Goal: Task Accomplishment & Management: Use online tool/utility

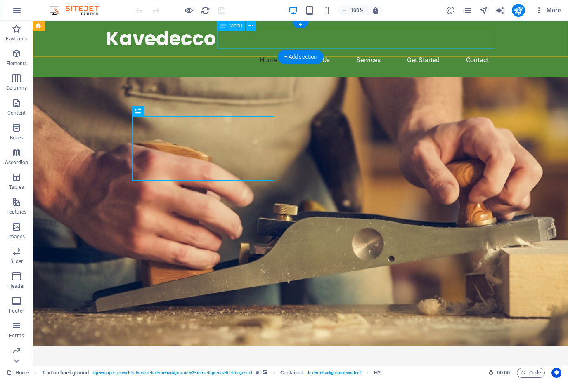
click at [315, 50] on nav "Home About Us Services Get Started Contact" at bounding box center [300, 60] width 389 height 20
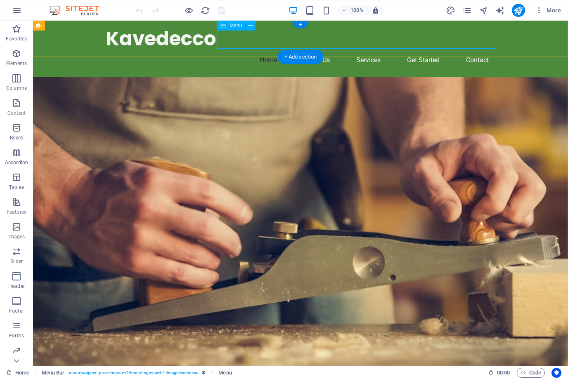
click at [265, 50] on nav "Home About Us Services Get Started Contact" at bounding box center [300, 60] width 389 height 20
click at [78, 42] on div "Kavedecco Home About Us Services Get Started Contact" at bounding box center [300, 49] width 535 height 56
click at [76, 28] on icon at bounding box center [75, 25] width 5 height 9
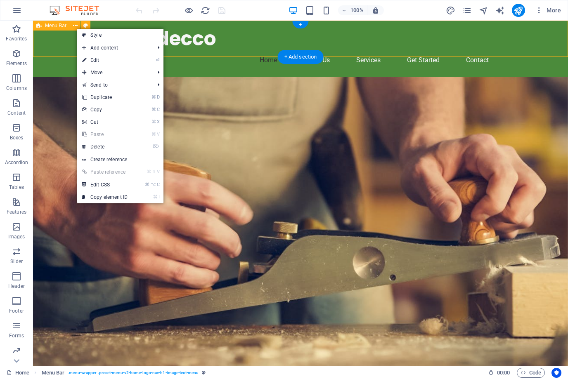
click at [48, 25] on span "Menu Bar" at bounding box center [55, 25] width 21 height 5
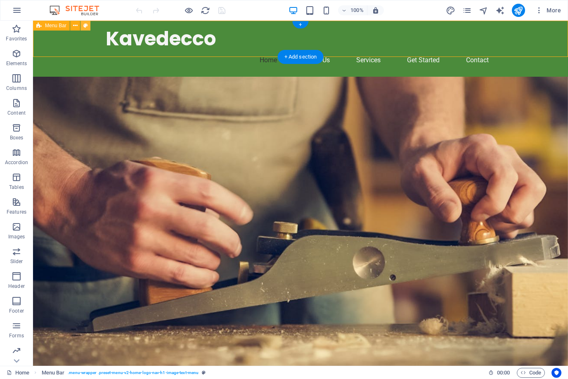
click at [84, 25] on icon at bounding box center [85, 25] width 5 height 9
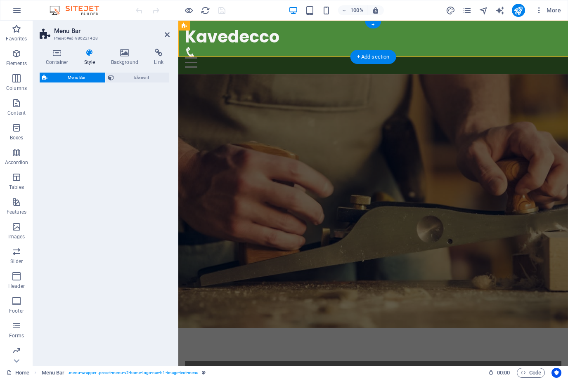
select select "rem"
select select "preset-menu-v2-home-logo-nav-h1-image-text-menu"
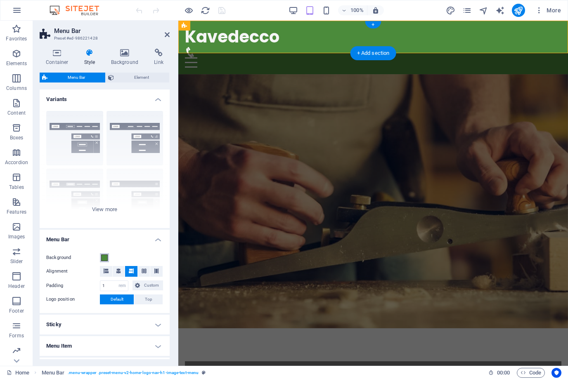
click at [104, 256] on span at bounding box center [104, 258] width 7 height 7
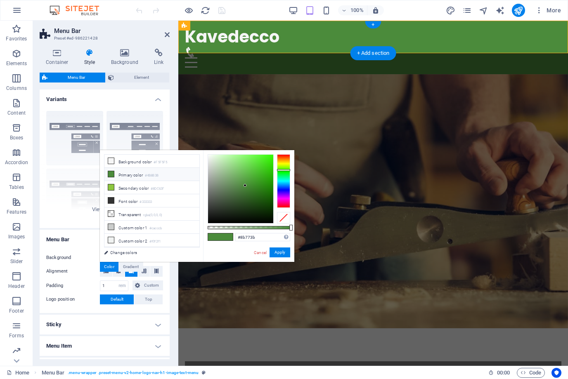
click at [282, 161] on div at bounding box center [283, 181] width 13 height 54
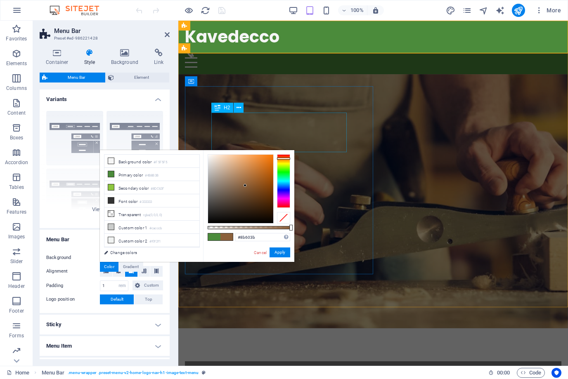
click at [283, 159] on div at bounding box center [283, 159] width 13 height 2
type input "#e07618"
drag, startPoint x: 246, startPoint y: 185, endPoint x: 266, endPoint y: 163, distance: 29.8
click at [266, 163] on div at bounding box center [240, 189] width 65 height 68
click at [279, 253] on button "Apply" at bounding box center [279, 253] width 21 height 10
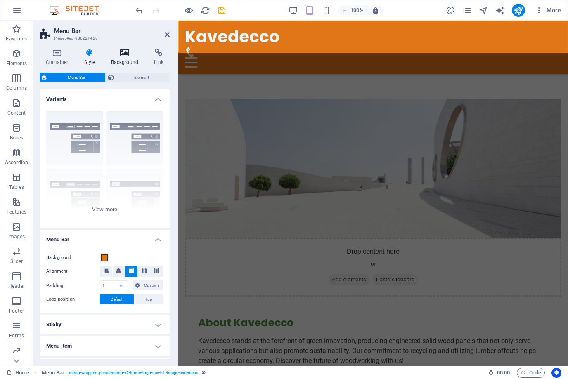
click at [124, 53] on icon at bounding box center [125, 53] width 40 height 8
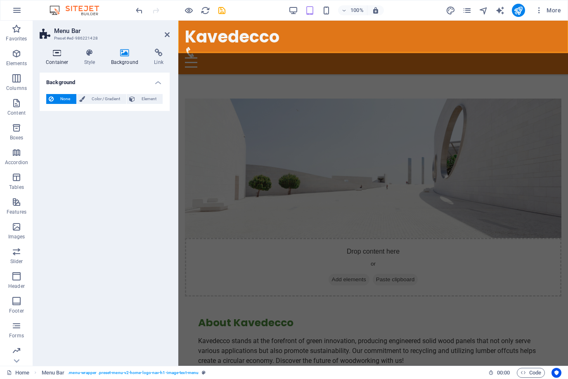
click at [60, 56] on icon at bounding box center [57, 53] width 35 height 8
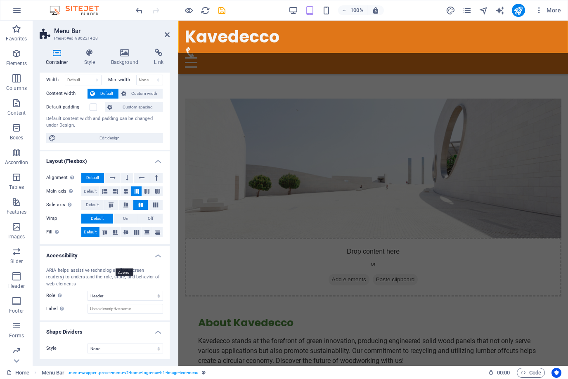
scroll to position [32, 0]
click at [163, 34] on h2 "Menu Bar" at bounding box center [112, 30] width 116 height 7
click at [168, 36] on icon at bounding box center [167, 34] width 5 height 7
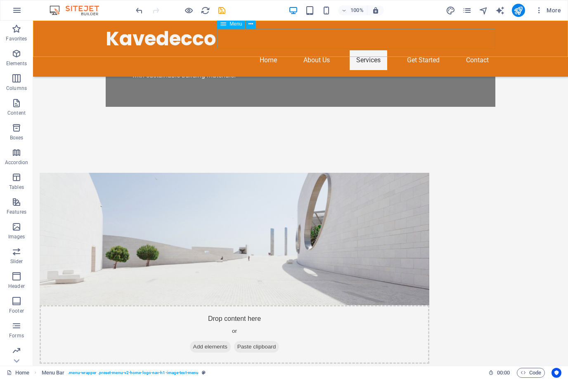
click at [265, 50] on nav "Home About Us Services Get Started Contact" at bounding box center [300, 60] width 389 height 20
click at [316, 50] on nav "Home About Us Services Get Started Contact" at bounding box center [300, 60] width 389 height 20
click at [357, 50] on nav "Home About Us Services Get Started Contact" at bounding box center [300, 60] width 389 height 20
click at [405, 50] on nav "Home About Us Services Get Started Contact" at bounding box center [300, 60] width 389 height 20
click at [227, 25] on div "Menu" at bounding box center [231, 24] width 28 height 10
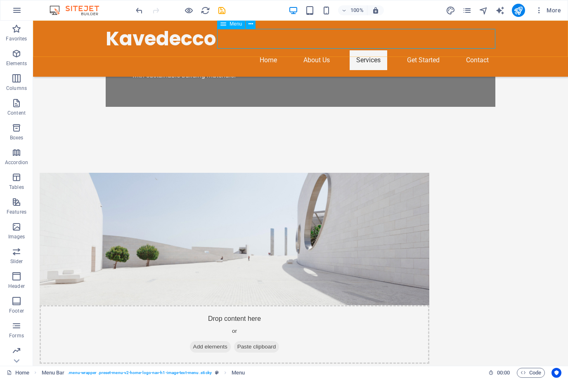
click at [224, 24] on icon at bounding box center [223, 24] width 6 height 10
click at [248, 22] on button at bounding box center [250, 24] width 10 height 10
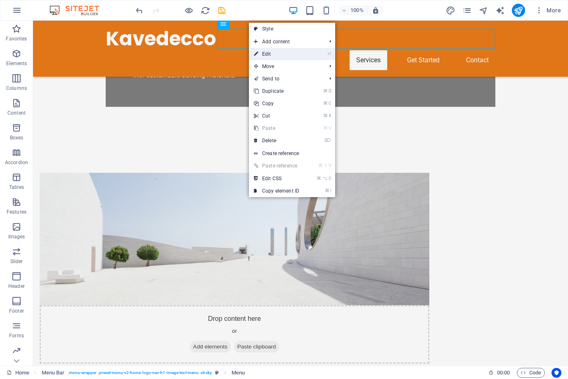
click at [285, 57] on link "⏎ Edit" at bounding box center [276, 54] width 55 height 12
select select
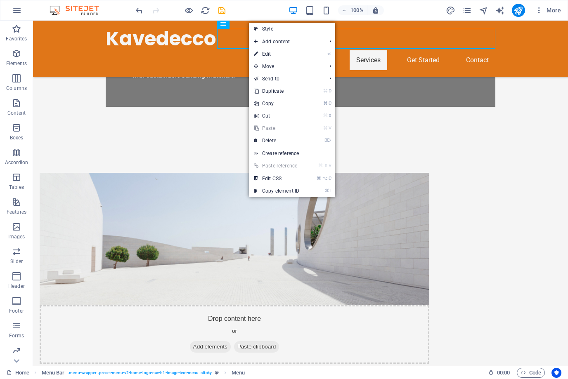
select select
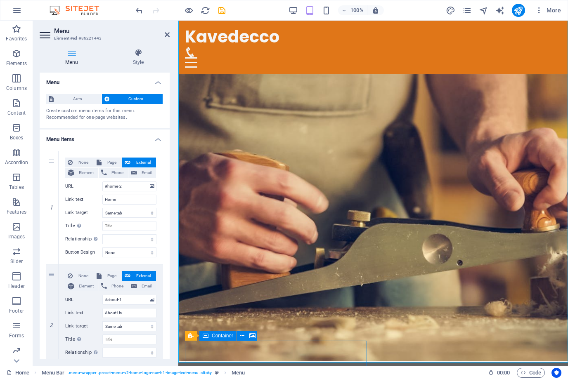
scroll to position [0, 0]
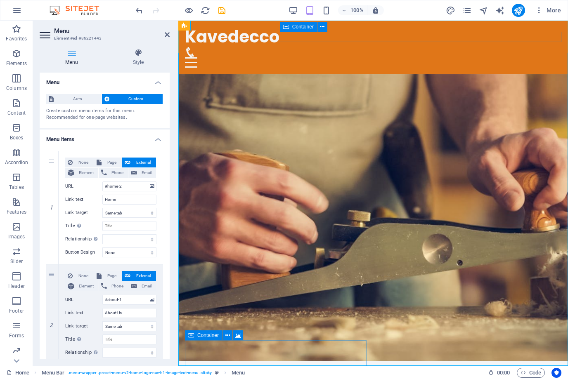
click at [316, 47] on div at bounding box center [373, 57] width 376 height 21
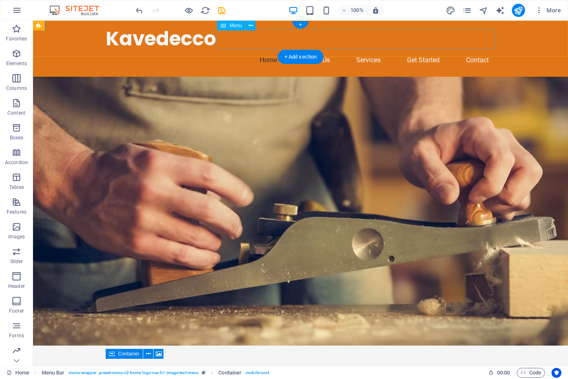
click at [406, 50] on nav "Home About Us Services Get Started Contact" at bounding box center [300, 60] width 389 height 20
select select
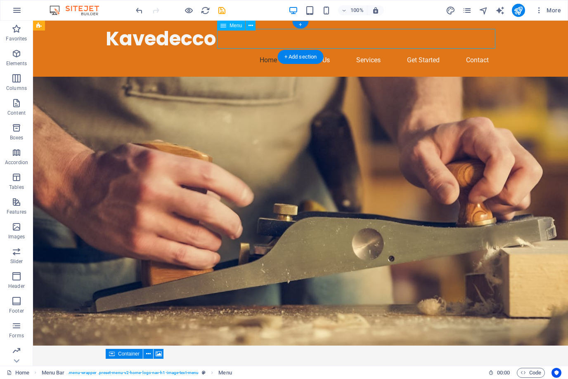
select select
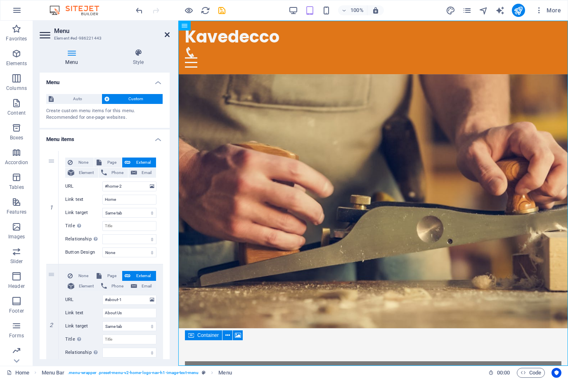
click at [165, 33] on icon at bounding box center [167, 34] width 5 height 7
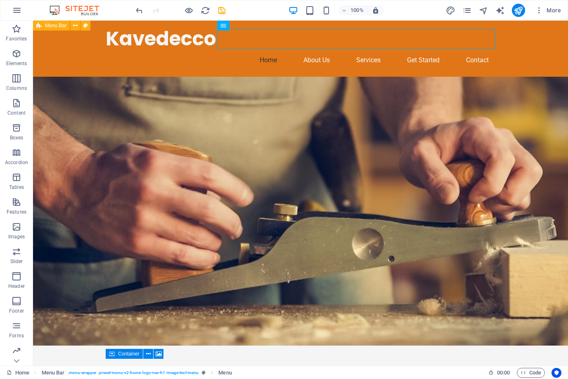
click at [300, 25] on div "Kavedecco Home About Us Services Get Started Contact" at bounding box center [300, 49] width 535 height 56
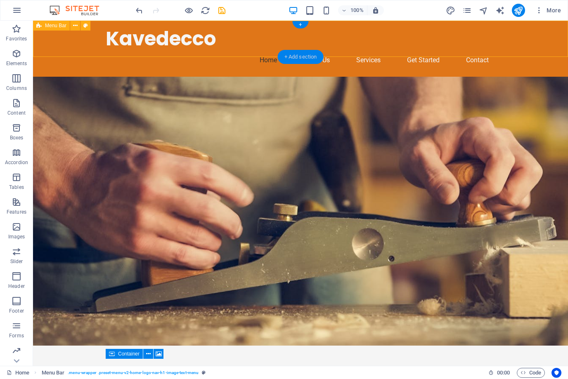
click at [300, 57] on div "+ Add section" at bounding box center [301, 57] width 46 height 14
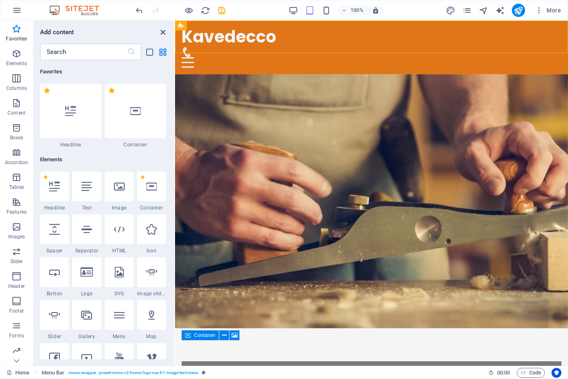
click at [164, 33] on icon "close panel" at bounding box center [162, 32] width 9 height 9
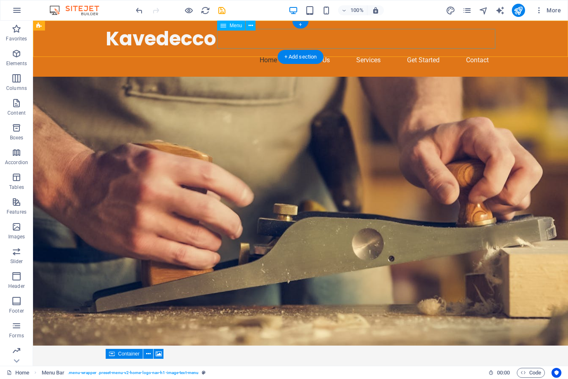
click at [311, 50] on nav "Home About Us Services Get Started Contact" at bounding box center [300, 60] width 389 height 20
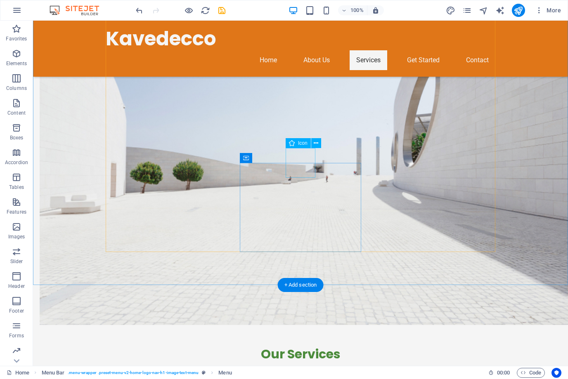
scroll to position [617, 0]
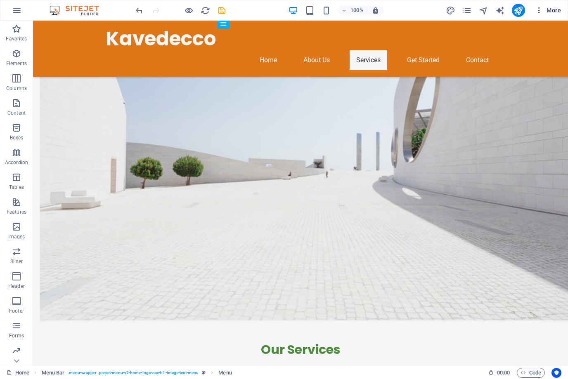
click at [539, 11] on icon "button" at bounding box center [539, 10] width 8 height 8
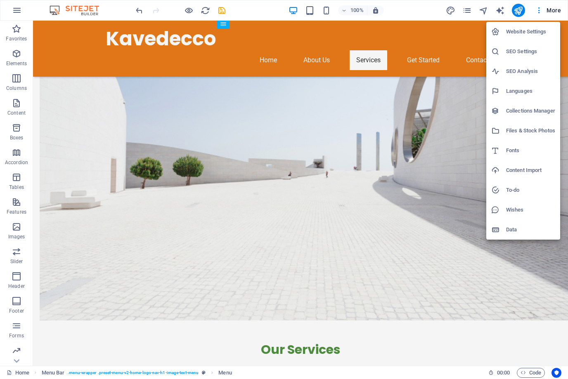
click at [528, 33] on h6 "Website Settings" at bounding box center [530, 32] width 49 height 10
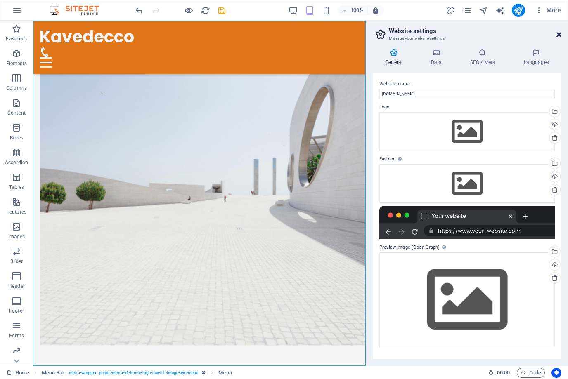
click at [557, 35] on icon at bounding box center [558, 34] width 5 height 7
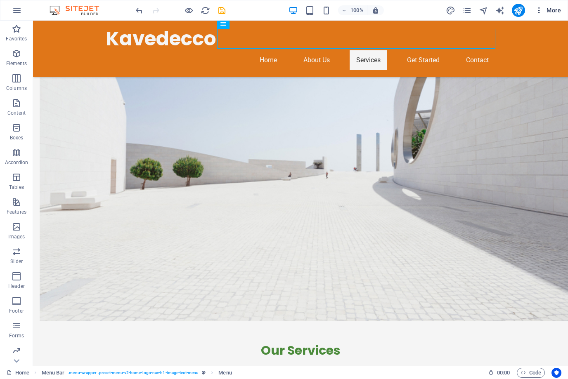
click at [553, 9] on span "More" at bounding box center [548, 10] width 26 height 8
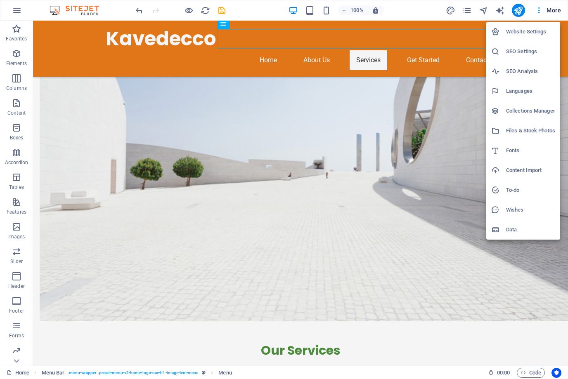
click at [520, 173] on h6 "Content Import" at bounding box center [530, 170] width 49 height 10
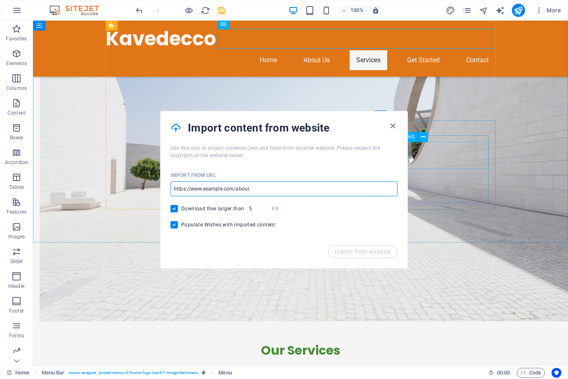
click at [264, 196] on input "url" at bounding box center [283, 189] width 227 height 15
drag, startPoint x: 296, startPoint y: 209, endPoint x: 118, endPoint y: 186, distance: 179.3
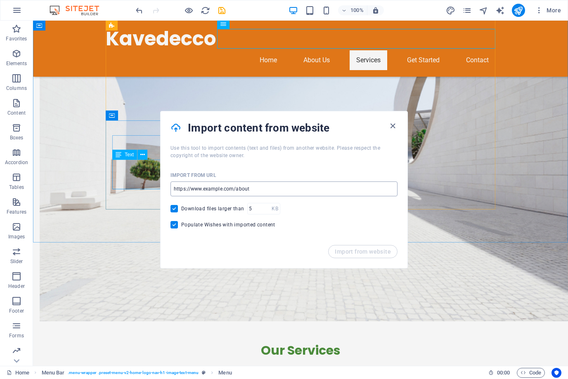
click at [205, 186] on input "url" at bounding box center [283, 189] width 227 height 15
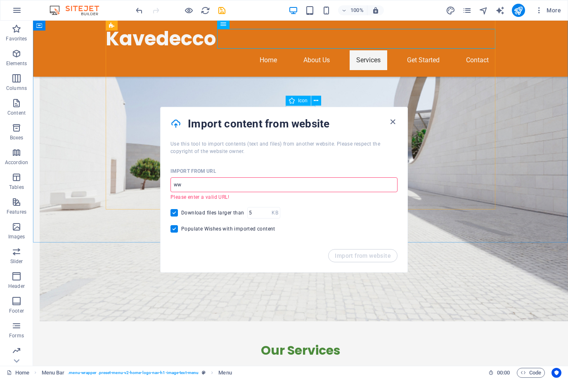
type input "w"
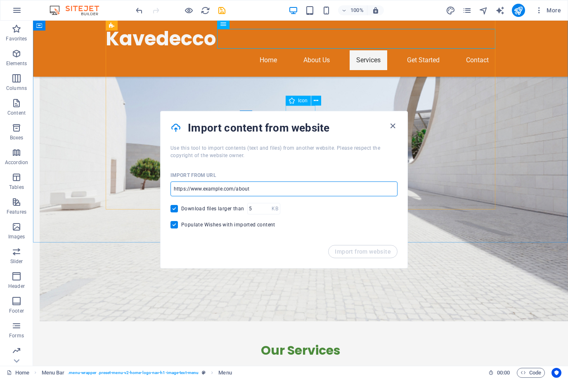
paste input "[URL][DOMAIN_NAME]"
type input "[URL][DOMAIN_NAME]"
click at [379, 252] on span "Import from website" at bounding box center [363, 251] width 56 height 7
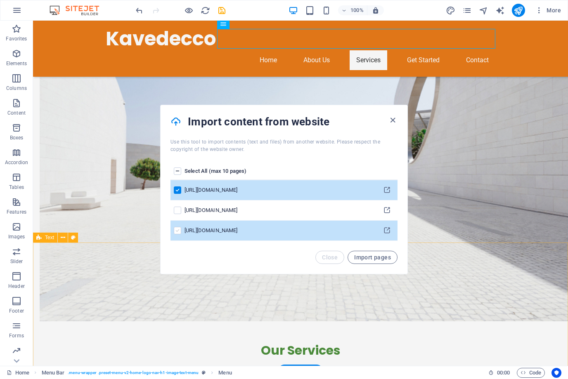
click at [175, 230] on label "pages list" at bounding box center [177, 230] width 7 height 7
click at [0, 0] on input "pages list" at bounding box center [0, 0] width 0 height 0
click at [373, 263] on button "Import pages" at bounding box center [372, 257] width 50 height 13
